Goal: Information Seeking & Learning: Learn about a topic

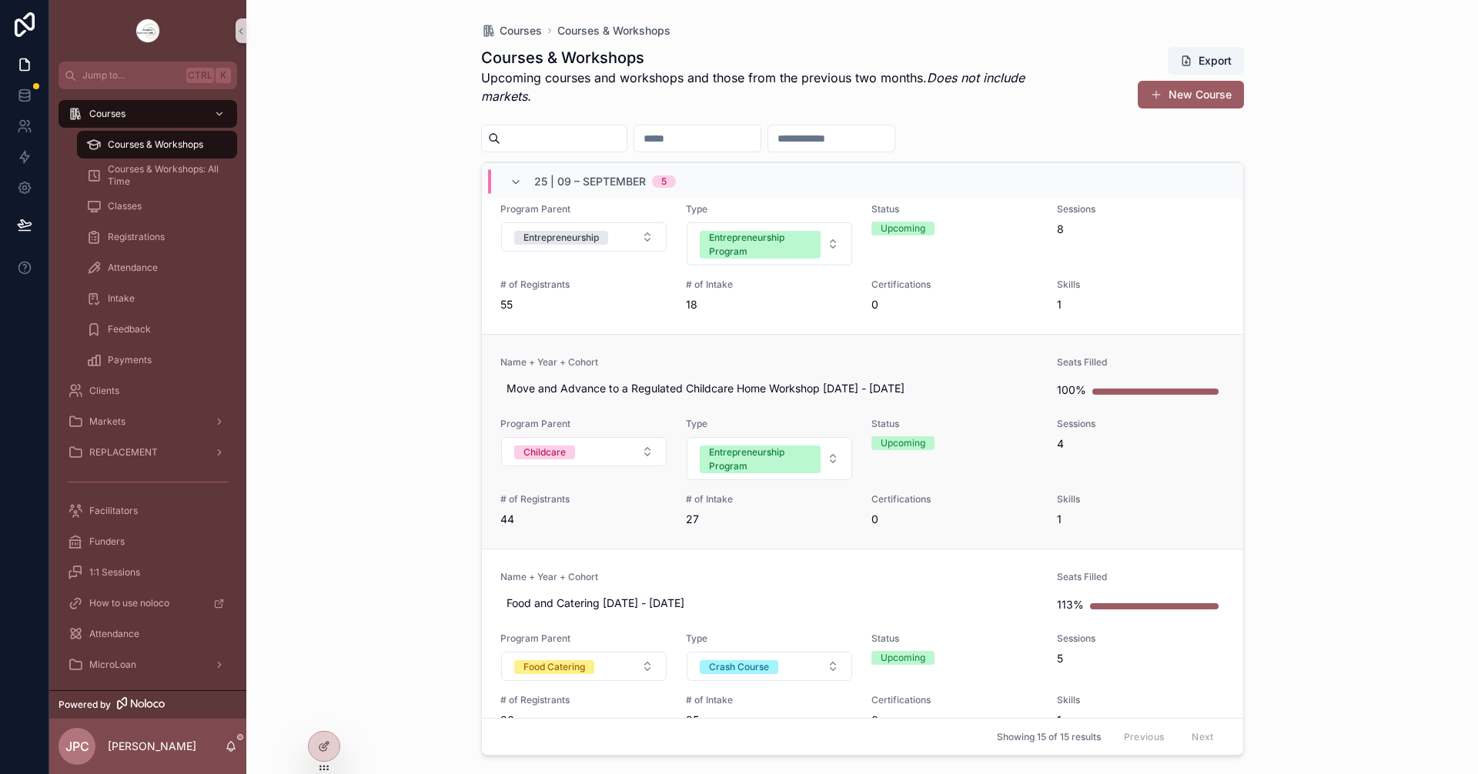
scroll to position [231, 0]
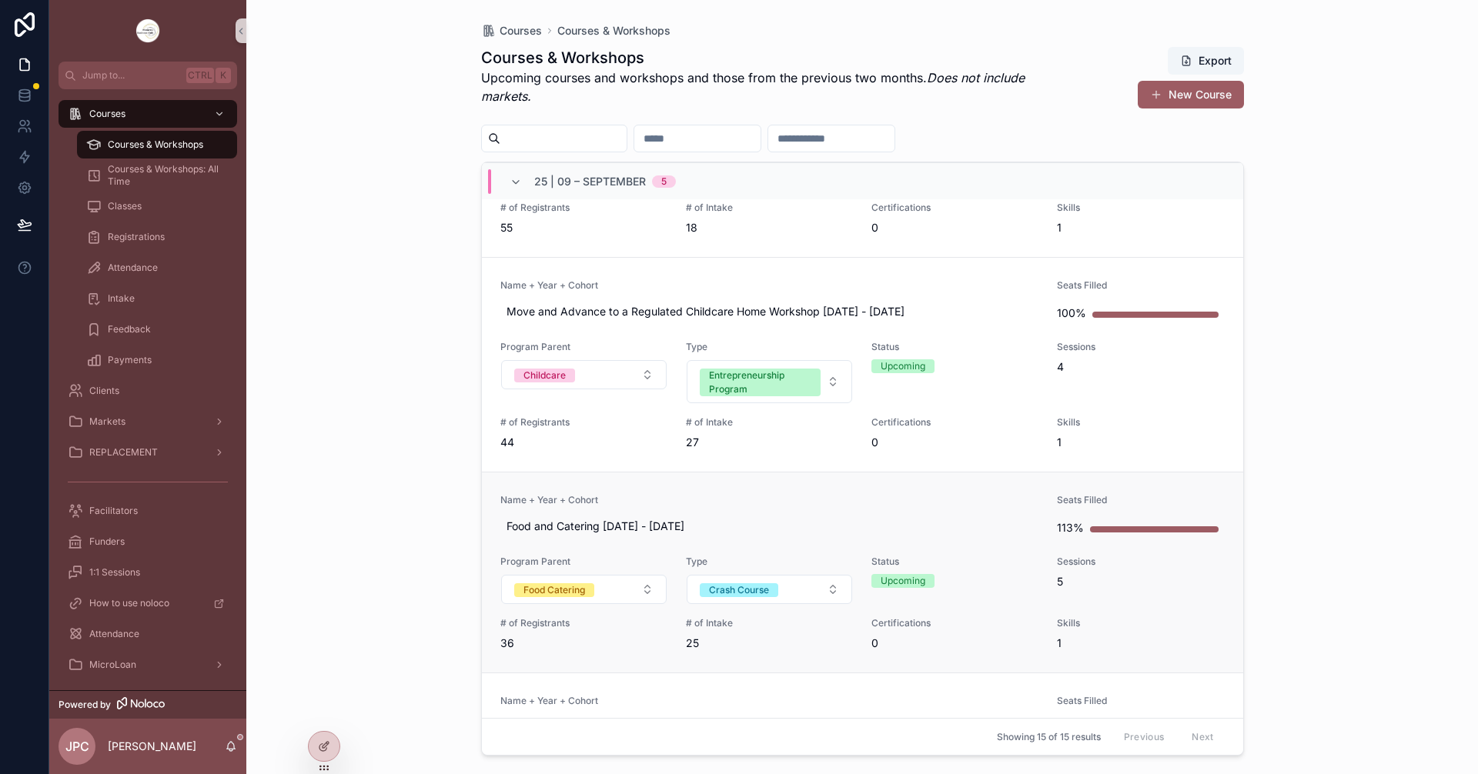
click at [798, 511] on div "Name + Year + Cohort Food and Catering [DATE] - [DATE]" at bounding box center [769, 517] width 539 height 46
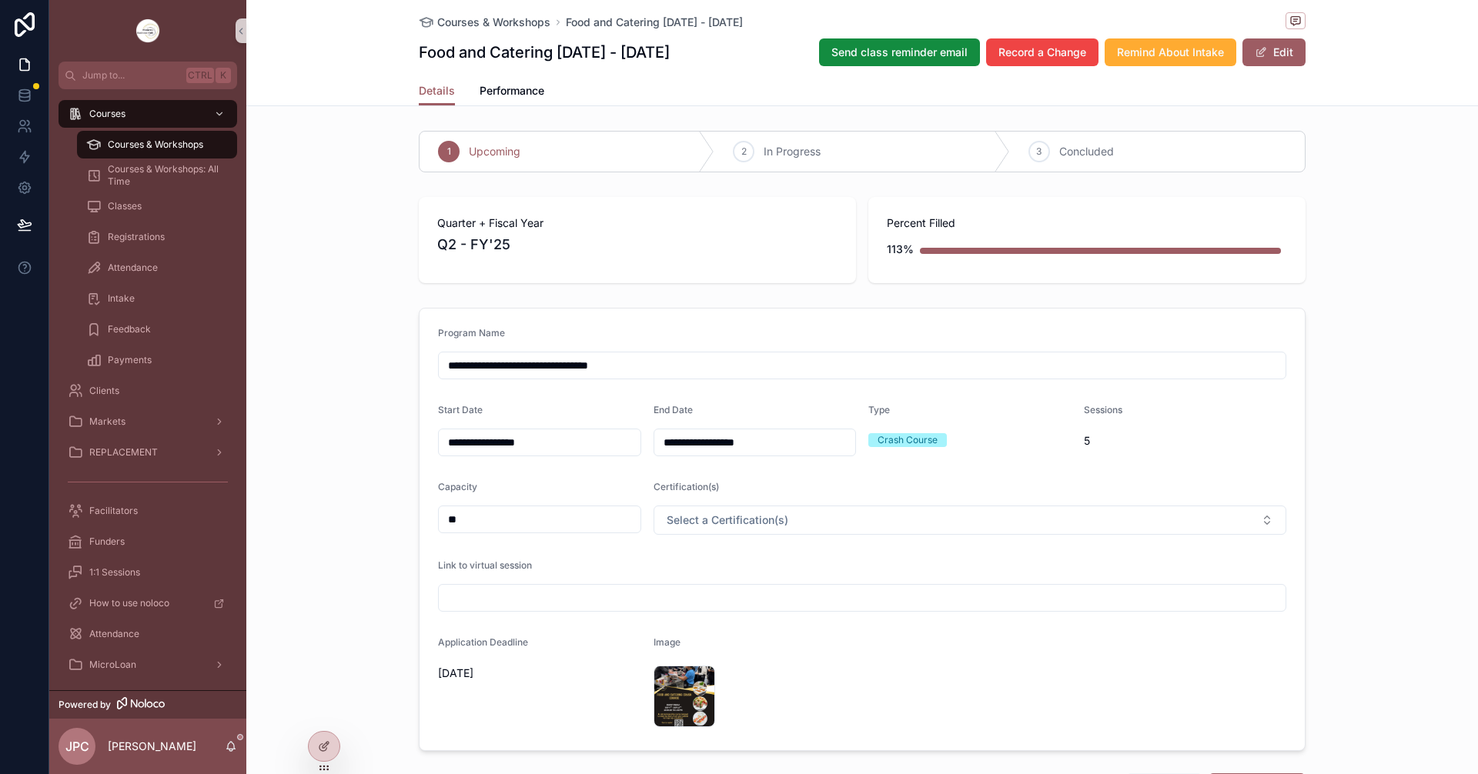
drag, startPoint x: 489, startPoint y: 52, endPoint x: 410, endPoint y: 56, distance: 78.6
click at [410, 56] on div "Courses & Workshops Food and Catering [DATE] - [DATE] Food and Catering [DATE] …" at bounding box center [861, 53] width 1231 height 106
click at [177, 138] on div "Courses & Workshops" at bounding box center [157, 144] width 142 height 25
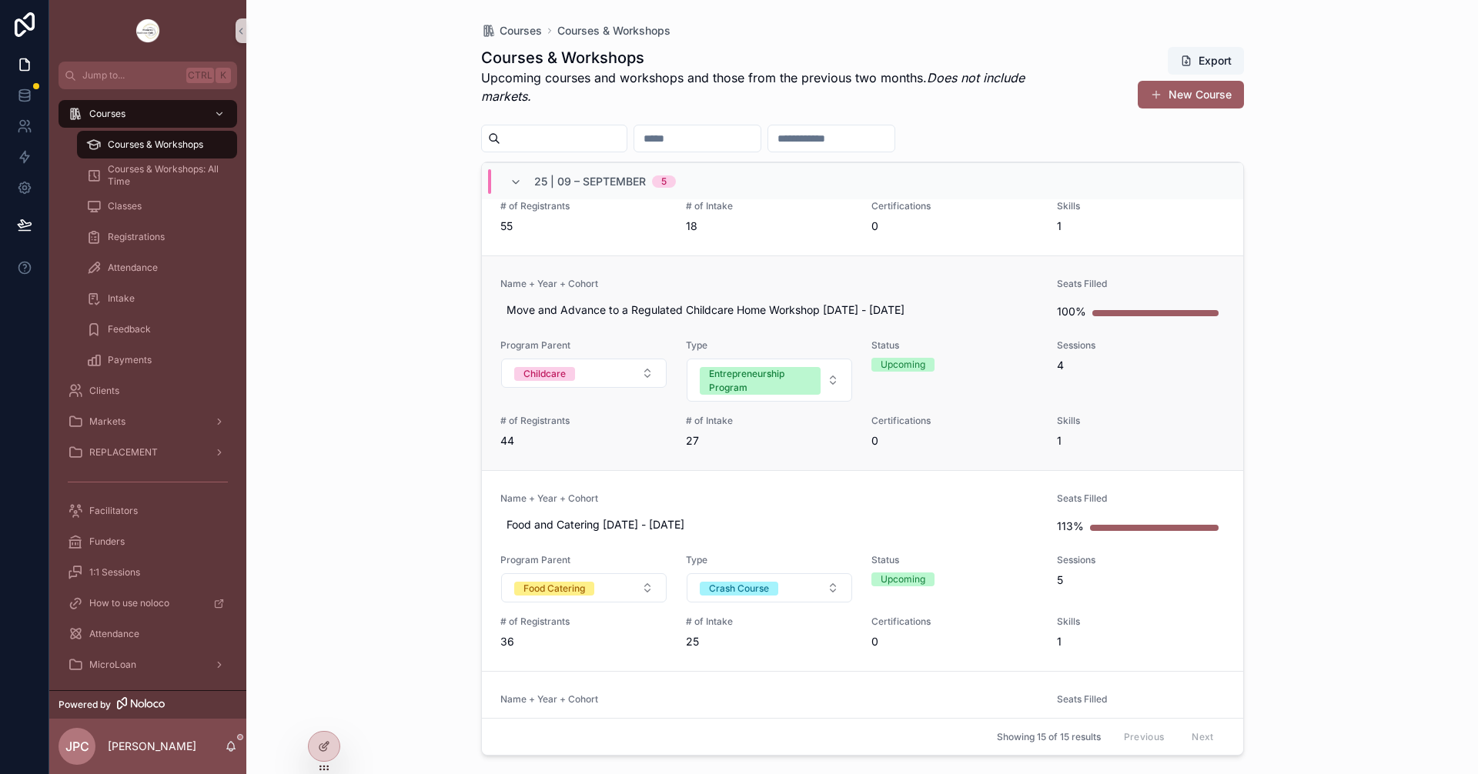
scroll to position [231, 0]
click at [693, 278] on link "Name + Year + Cohort Move and Advance to a Regulated Childcare Home Workshop [D…" at bounding box center [862, 364] width 761 height 215
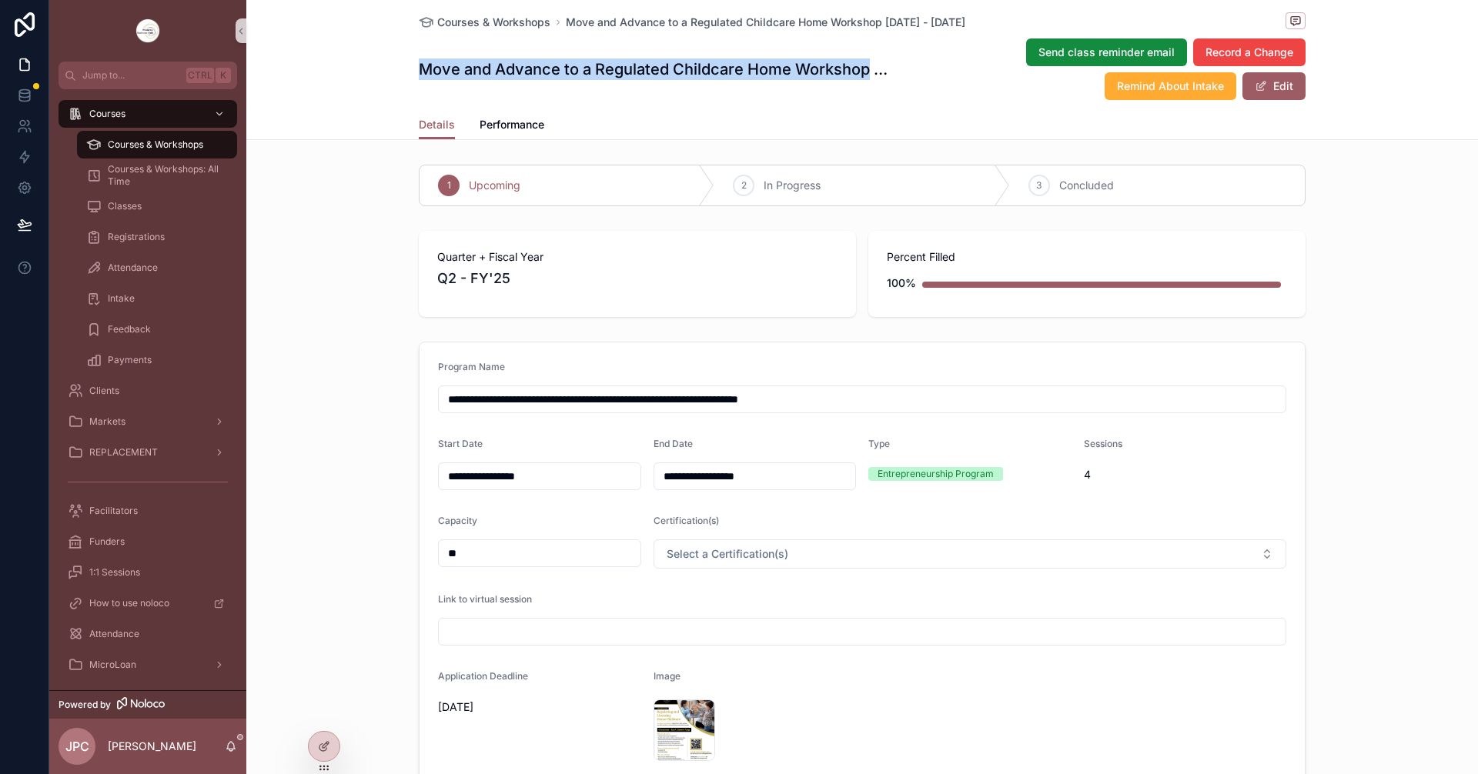
drag, startPoint x: 413, startPoint y: 68, endPoint x: 864, endPoint y: 83, distance: 451.3
click at [864, 83] on div "Move and Advance to a Regulated Childcare Home Workshop [DATE] - [DATE] Send cl…" at bounding box center [862, 69] width 887 height 63
copy h1 "Move and Advance to a Regulated Childcare Home Workshop"
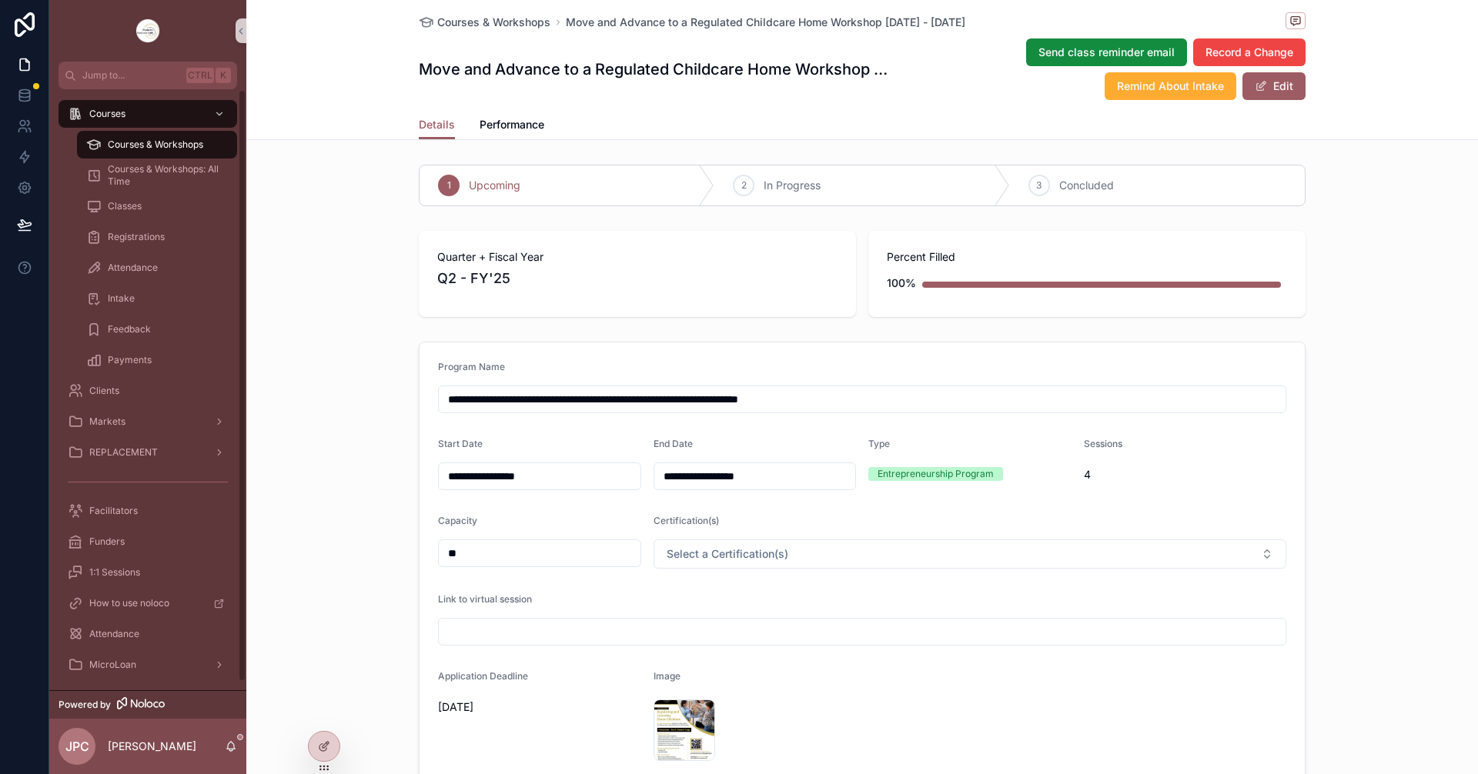
drag, startPoint x: 896, startPoint y: 401, endPoint x: 226, endPoint y: 407, distance: 669.6
click at [226, 407] on div "**********" at bounding box center [763, 387] width 1428 height 774
